Goal: Task Accomplishment & Management: Use online tool/utility

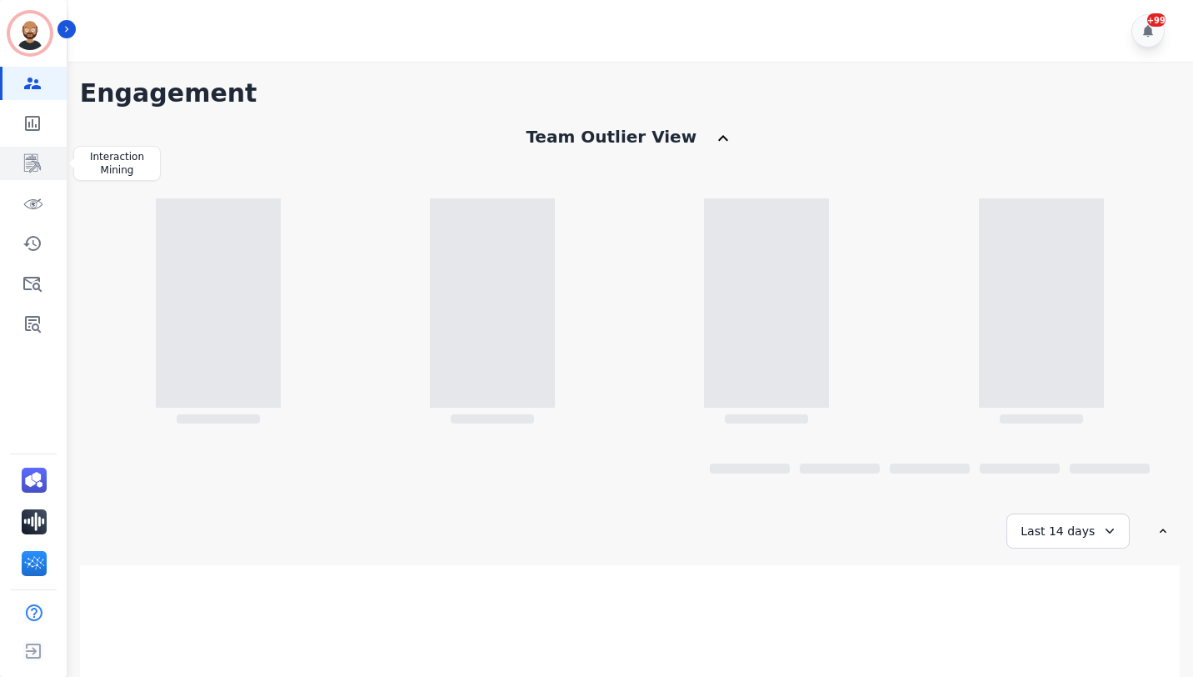
click at [27, 170] on icon "Sidebar" at bounding box center [32, 163] width 20 height 20
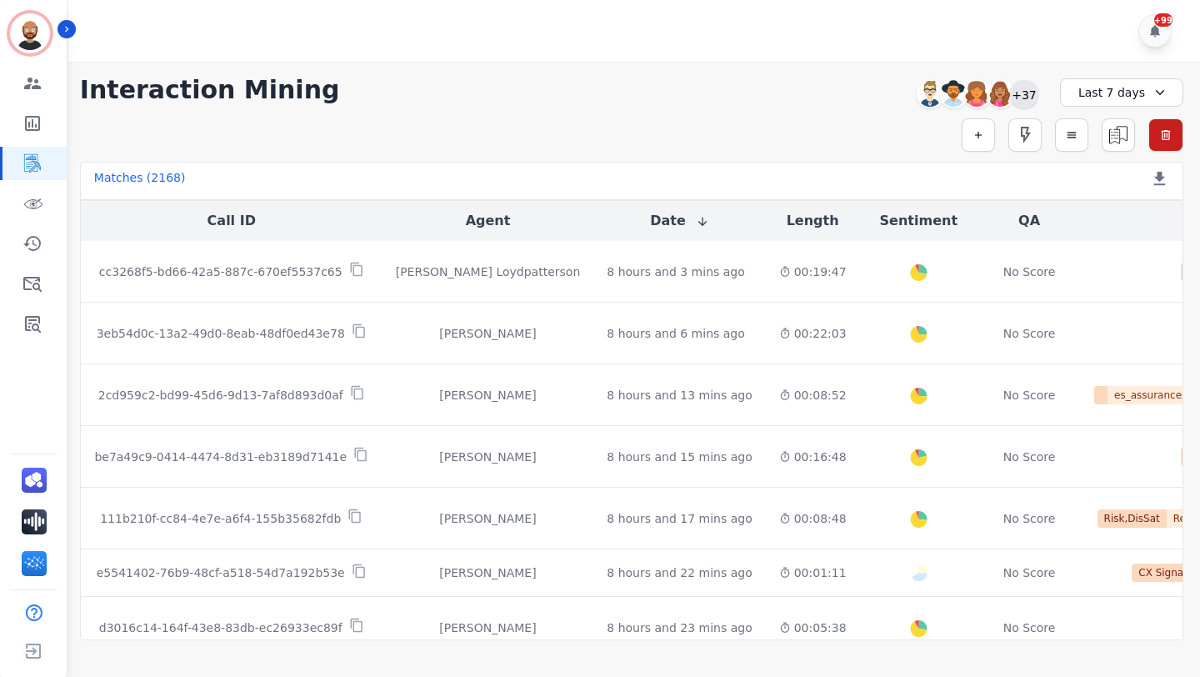
click at [1024, 103] on div "+37" at bounding box center [1024, 94] width 28 height 28
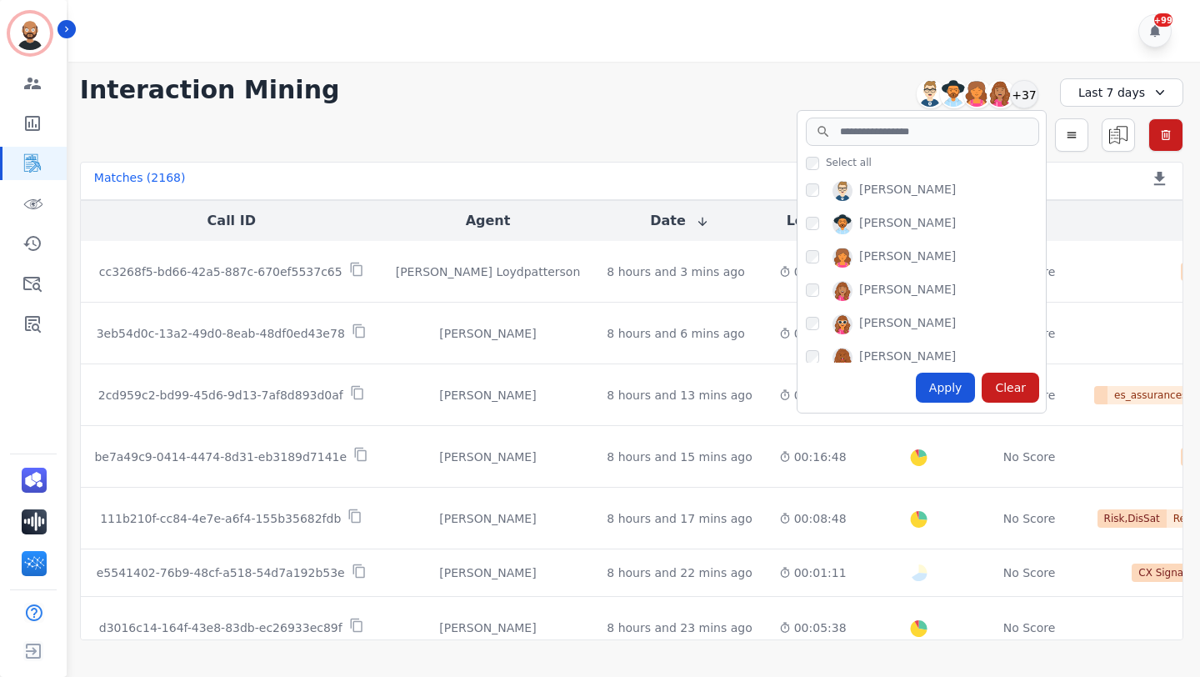
click at [828, 193] on div "[PERSON_NAME]" at bounding box center [926, 194] width 240 height 27
click at [946, 380] on div "Apply" at bounding box center [946, 387] width 60 height 30
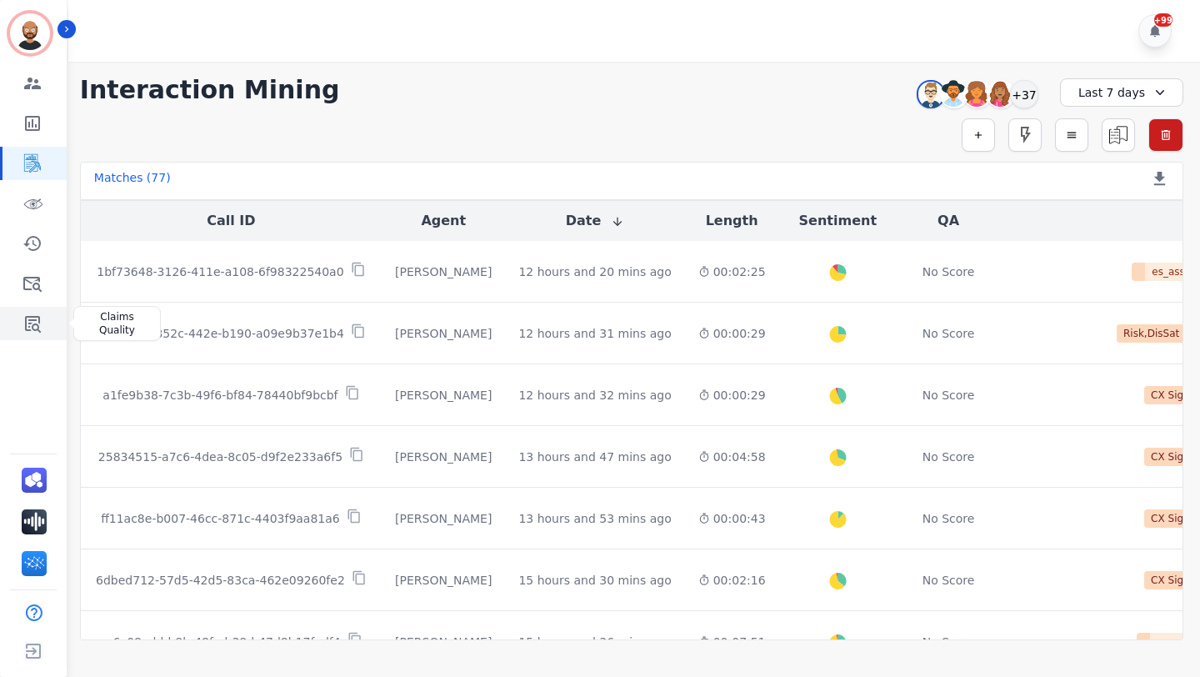
click at [35, 328] on icon "Sidebar" at bounding box center [32, 323] width 20 height 20
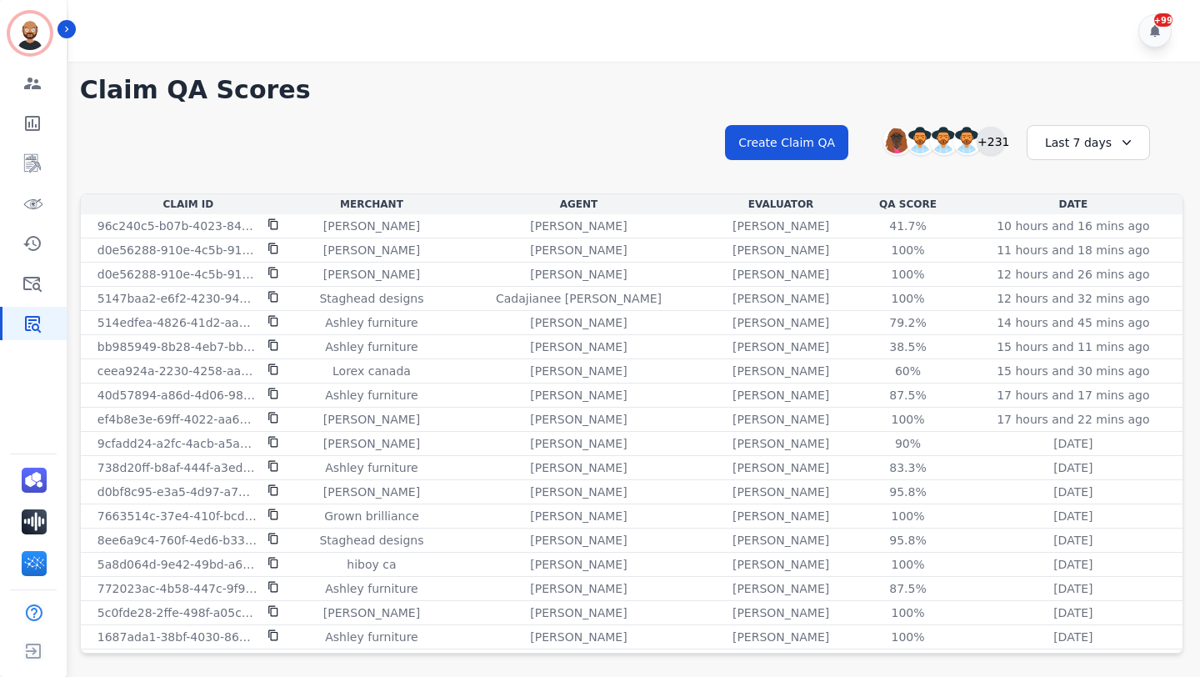
click at [992, 137] on div "+231" at bounding box center [991, 141] width 28 height 28
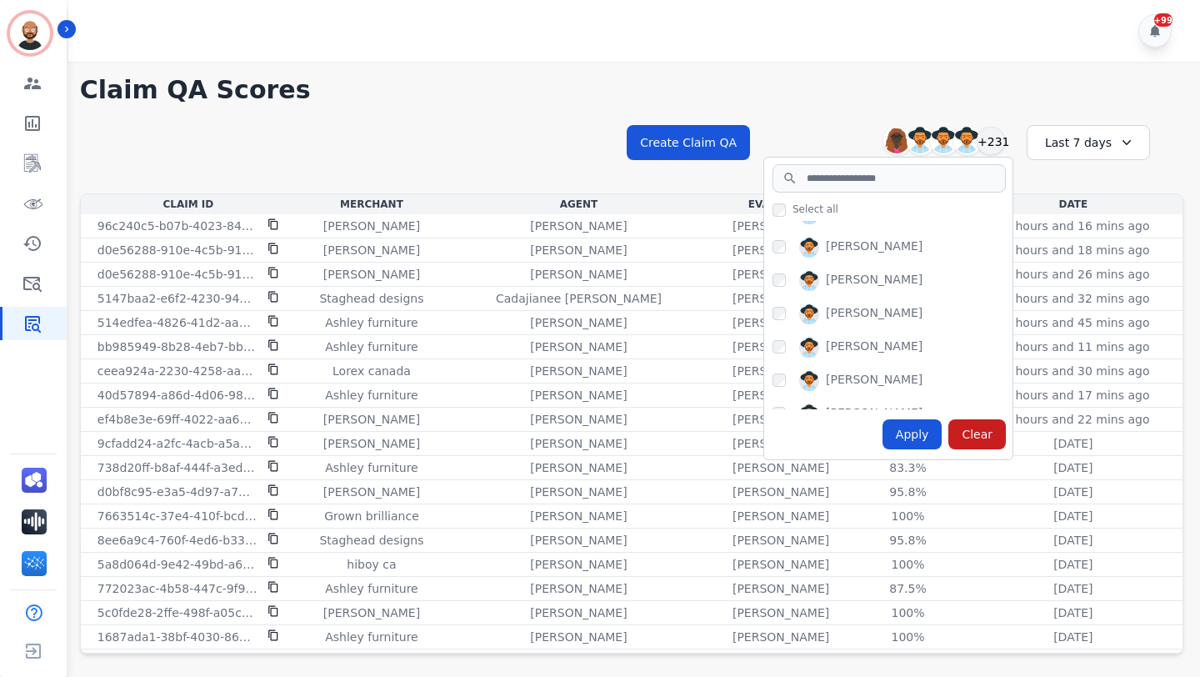
scroll to position [933, 0]
click at [907, 431] on div "Apply" at bounding box center [912, 434] width 60 height 30
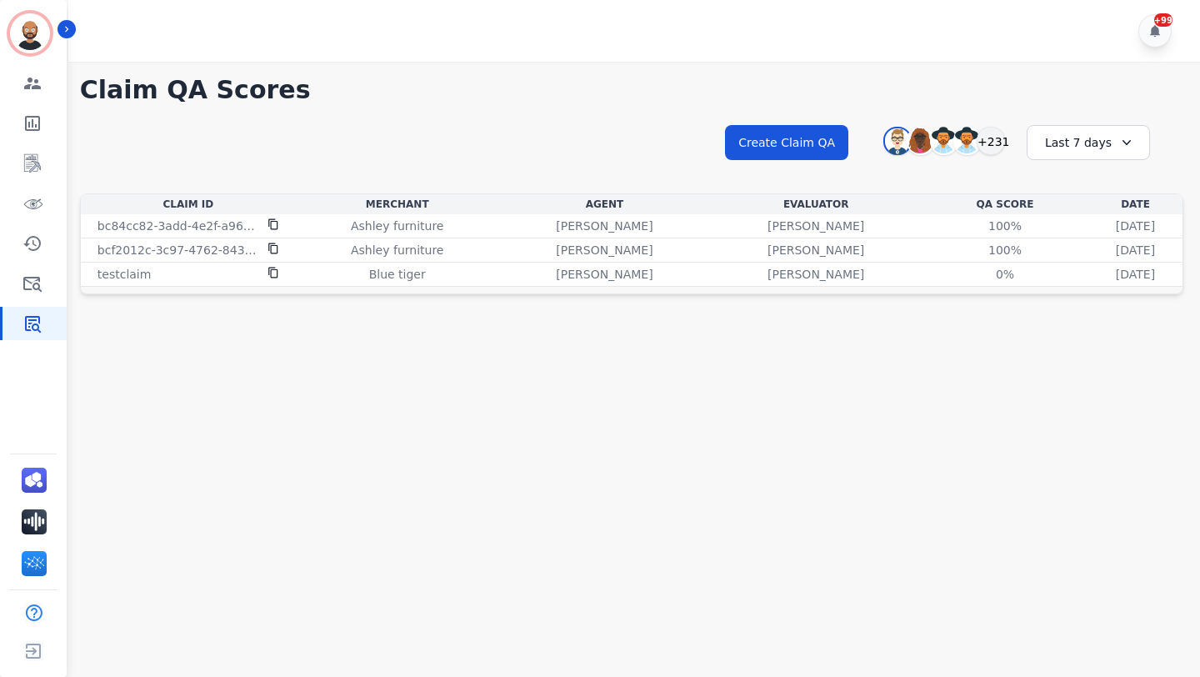
click at [1075, 152] on div "Last 7 days" at bounding box center [1088, 142] width 123 height 35
click at [1088, 327] on li "Last 12 months" at bounding box center [1098, 332] width 83 height 33
